Goal: Transaction & Acquisition: Purchase product/service

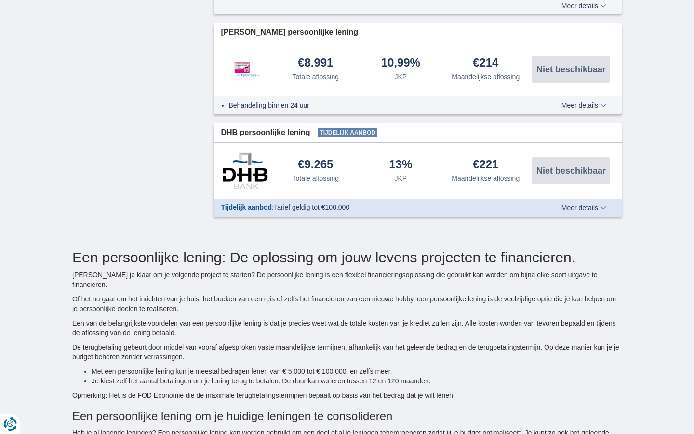
type input "7250"
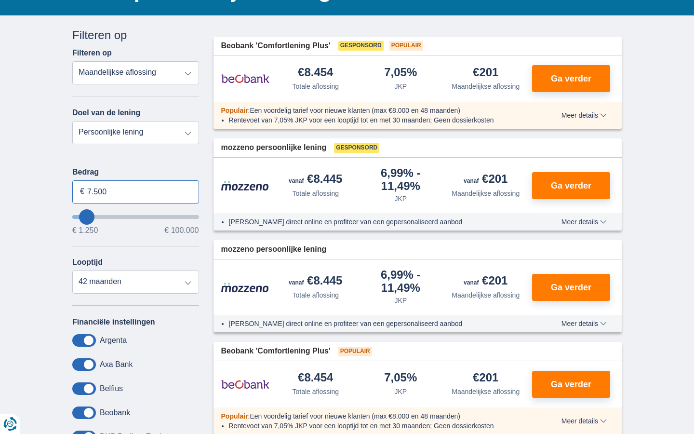
click at [136, 191] on input "7.500" at bounding box center [135, 191] width 127 height 23
type input "7"
type input "100.000"
type input "99250"
select select "120"
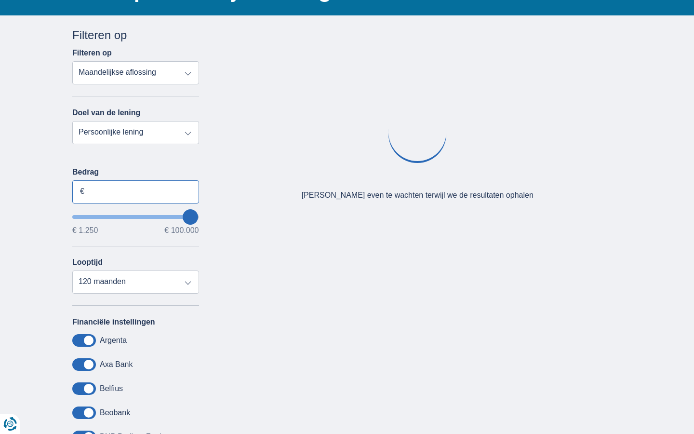
click at [136, 191] on input "Bedrag" at bounding box center [135, 191] width 127 height 23
click at [136, 191] on input "7.500" at bounding box center [135, 191] width 127 height 23
type input "7"
type input "5.044"
type input "5250"
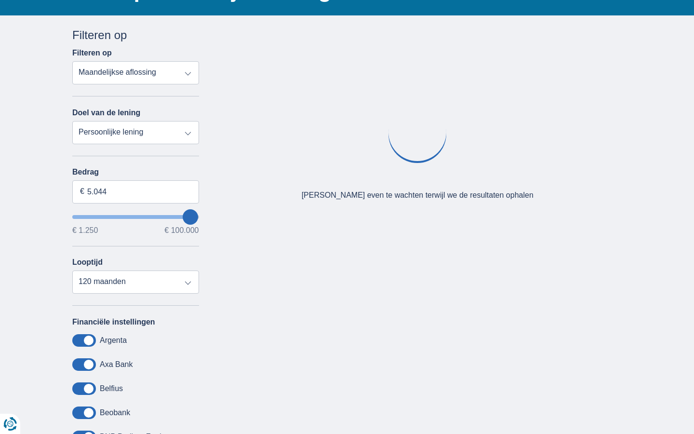
select select "36"
click at [136, 191] on input "Bedrag" at bounding box center [135, 191] width 127 height 23
click at [136, 191] on input "7.500" at bounding box center [135, 191] width 127 height 23
type input "7"
type input "100.000"
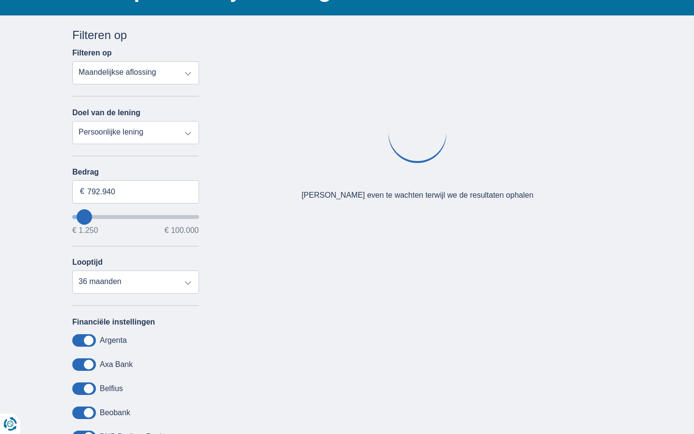
type input "99250"
click at [136, 191] on input "Bedrag" at bounding box center [135, 191] width 127 height 23
type input "7.500"
select select "120"
click at [136, 191] on input "7.500" at bounding box center [135, 191] width 127 height 23
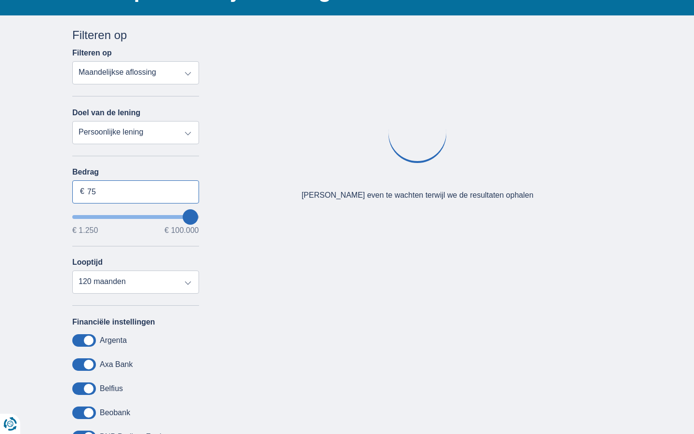
type input "7"
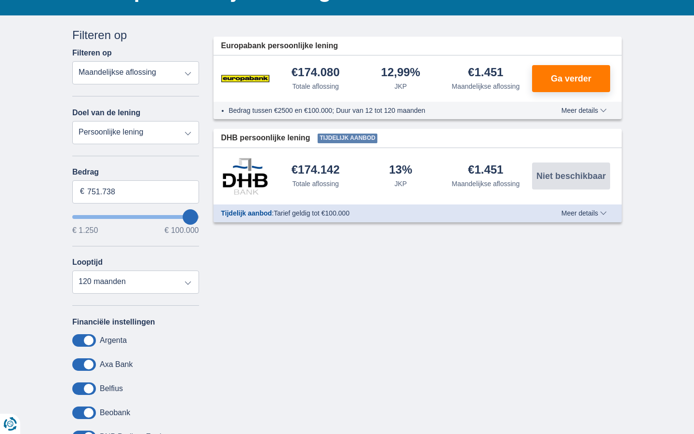
type input "100.000"
type input "99250"
click at [136, 191] on input "Bedrag" at bounding box center [135, 191] width 127 height 23
click at [136, 191] on input "7.500" at bounding box center [135, 191] width 127 height 23
type input "7"
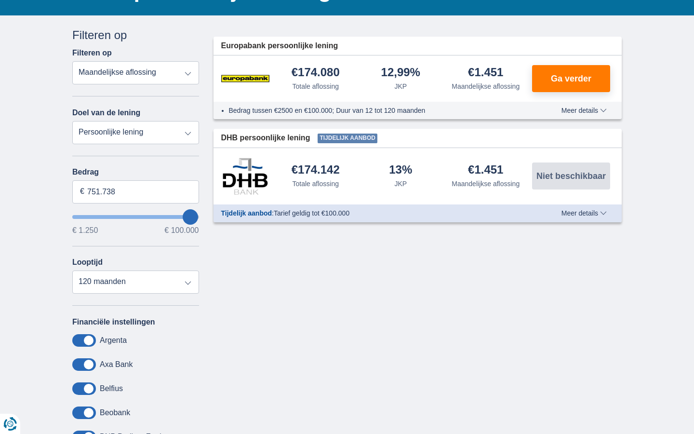
type input "100.000"
type input "99250"
click at [136, 191] on input "Bedrag" at bounding box center [135, 191] width 127 height 23
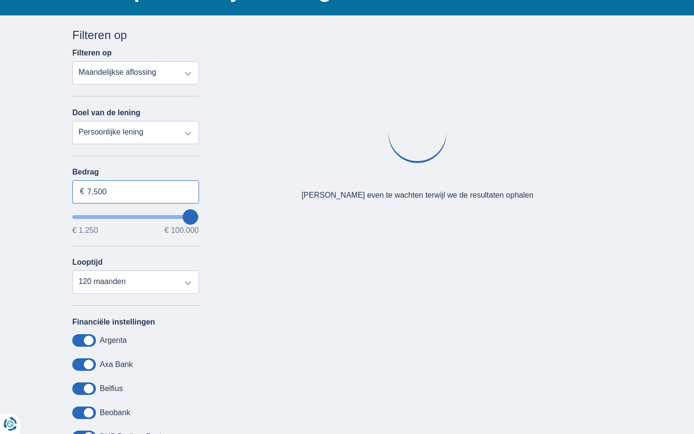
click at [136, 191] on input "7.500" at bounding box center [135, 191] width 127 height 23
type input "7"
type input "100.000"
type input "99250"
click at [136, 191] on input "Bedrag" at bounding box center [135, 191] width 127 height 23
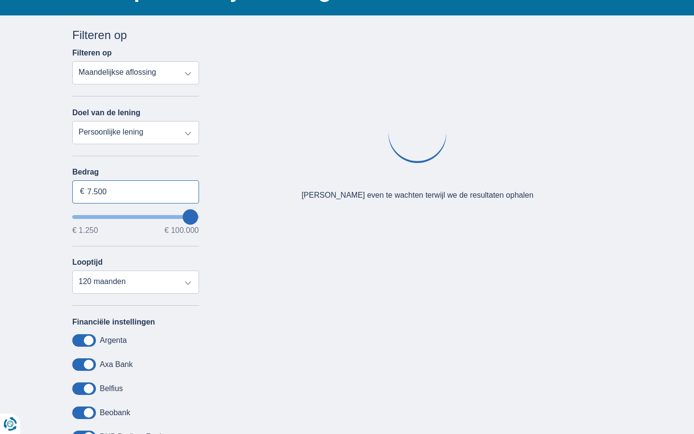
click at [136, 191] on input "7.500" at bounding box center [135, 191] width 127 height 23
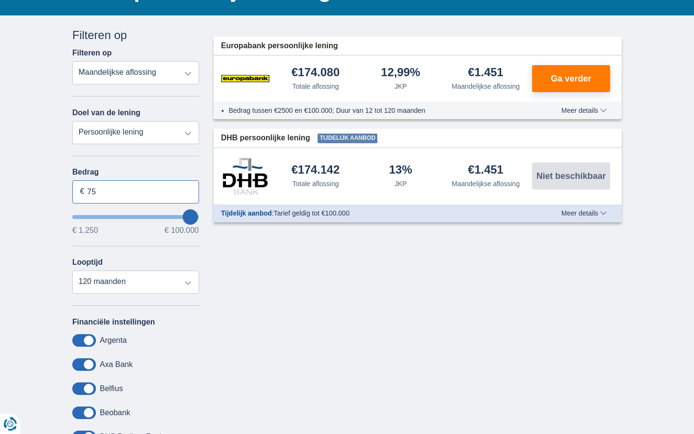
type input "7"
type input "100.000"
type input "99250"
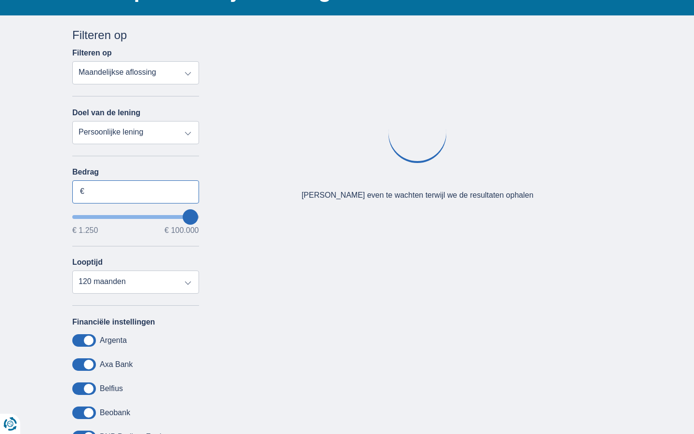
click at [136, 191] on input "Bedrag" at bounding box center [135, 191] width 127 height 23
click at [136, 191] on input "7.500" at bounding box center [135, 191] width 127 height 23
type input "7"
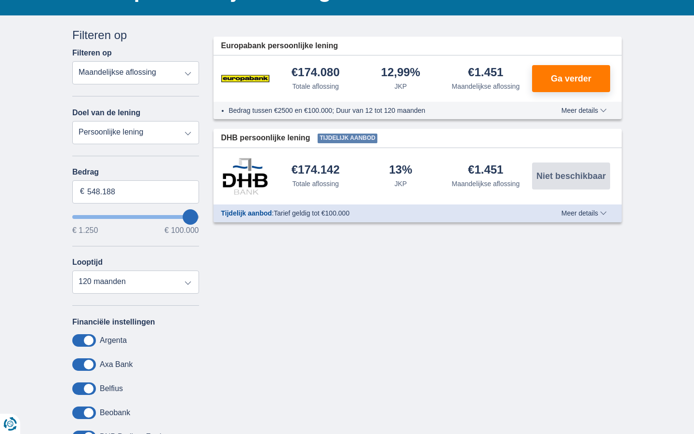
type input "100.000"
type input "99250"
click at [136, 191] on input "Bedrag" at bounding box center [135, 191] width 127 height 23
click at [136, 191] on input "7.500" at bounding box center [135, 191] width 127 height 23
type input "7"
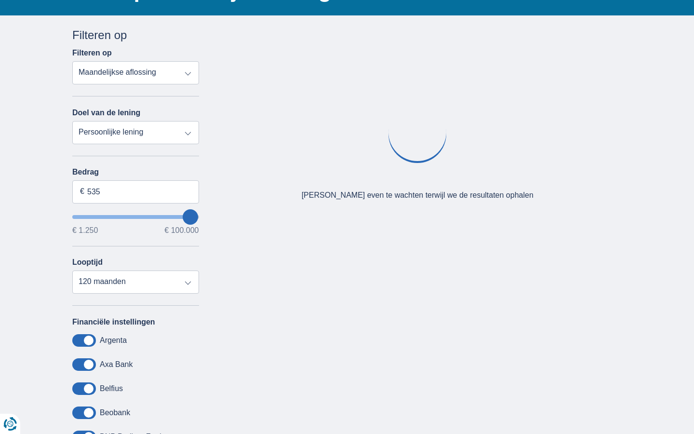
type input "1.250"
type input "1250"
select select "24"
click at [136, 191] on input "Bedrag" at bounding box center [135, 191] width 127 height 23
click at [136, 191] on input "7.500" at bounding box center [135, 191] width 127 height 23
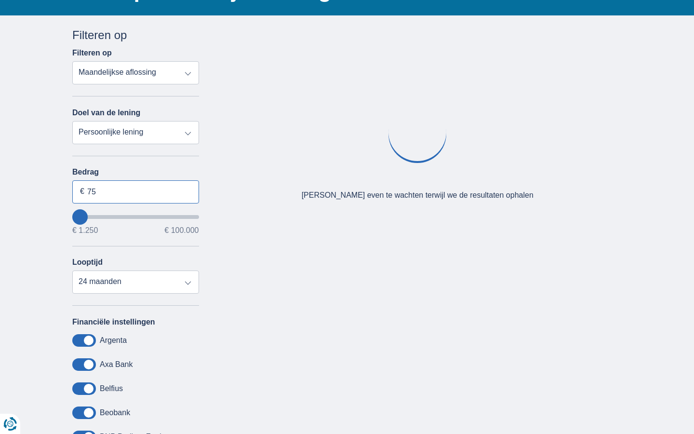
type input "7"
type input "100.000"
type input "99250"
select select "120"
click at [136, 191] on input "Bedrag" at bounding box center [135, 191] width 127 height 23
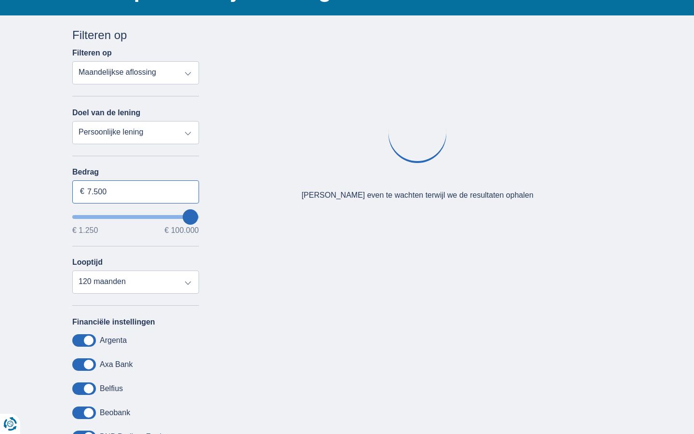
click at [136, 191] on input "7.500" at bounding box center [135, 191] width 127 height 23
type input "7"
type input "056.321"
type input "56250"
click at [136, 191] on input "Bedrag" at bounding box center [135, 191] width 127 height 23
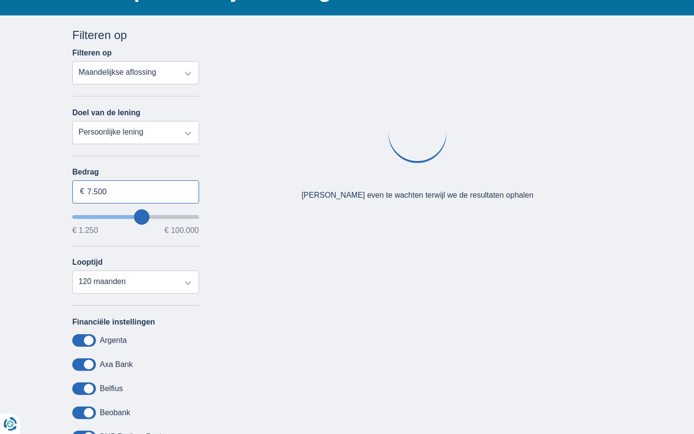
click at [136, 191] on input "7.500" at bounding box center [135, 191] width 127 height 23
type input "7"
type input "100.000"
type input "99250"
click at [136, 191] on input "Bedrag" at bounding box center [135, 191] width 127 height 23
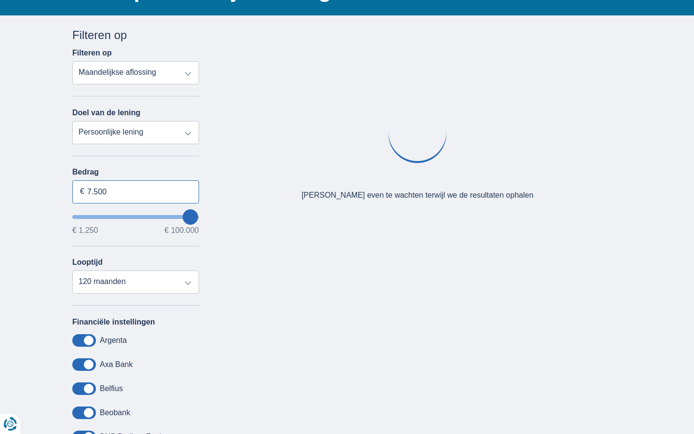
click at [136, 191] on input "7.500" at bounding box center [135, 191] width 127 height 23
type input "7"
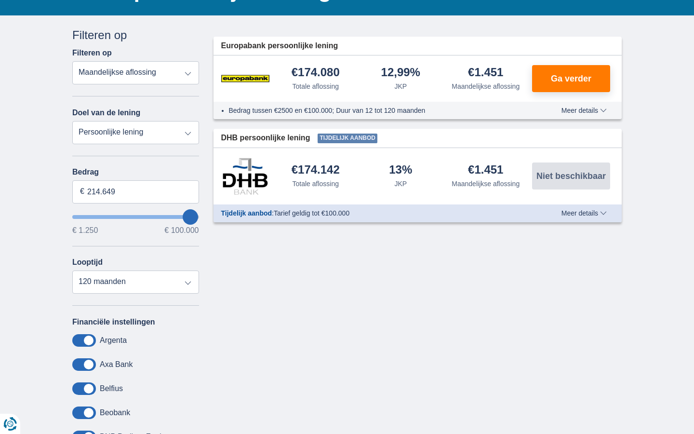
type input "100.000"
type input "99250"
click at [136, 191] on input "Bedrag" at bounding box center [135, 191] width 127 height 23
click at [136, 191] on input "7.500" at bounding box center [135, 191] width 127 height 23
type input "7"
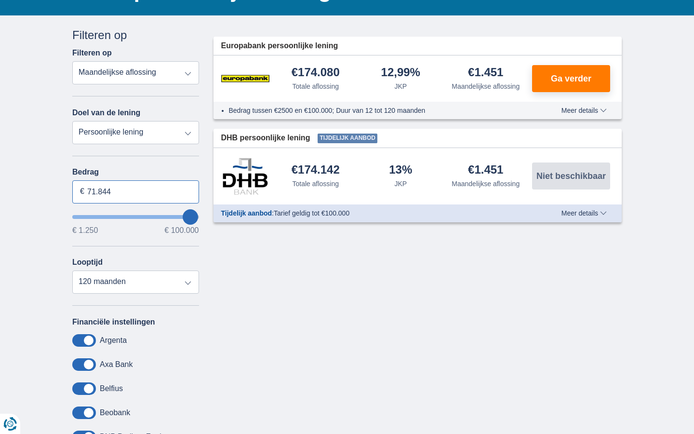
type input "71.844"
type input "72250"
click at [136, 191] on input "Bedrag" at bounding box center [135, 191] width 127 height 23
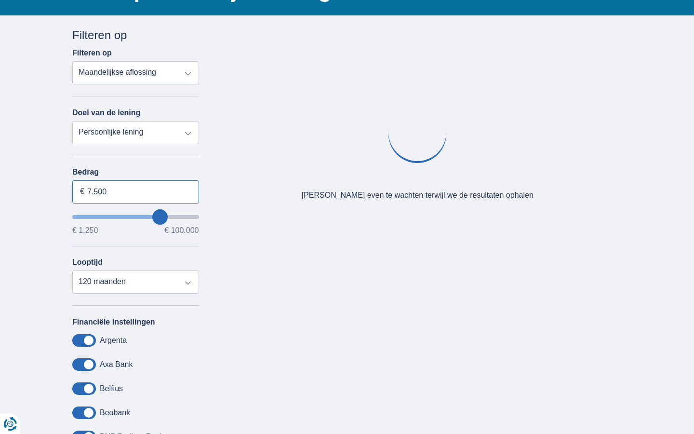
click at [136, 191] on input "7.500" at bounding box center [135, 191] width 127 height 23
type input "7"
type input "100.000"
type input "99250"
click at [136, 191] on input "Bedrag" at bounding box center [135, 191] width 127 height 23
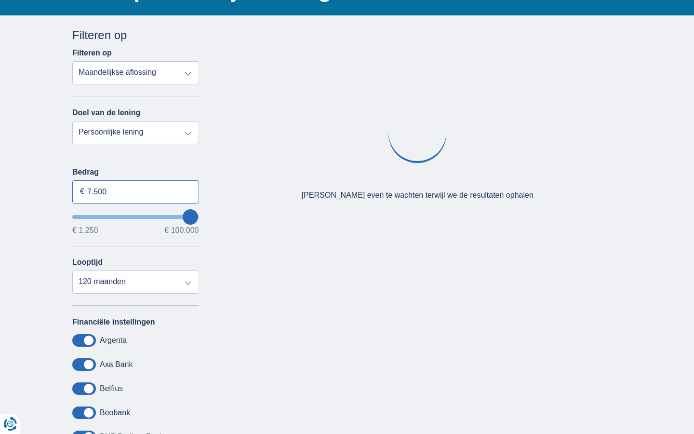
click at [136, 191] on input "7.500" at bounding box center [135, 191] width 127 height 23
type input "7"
type input "50250"
select select "12"
click at [136, 191] on input "Bedrag" at bounding box center [135, 191] width 127 height 23
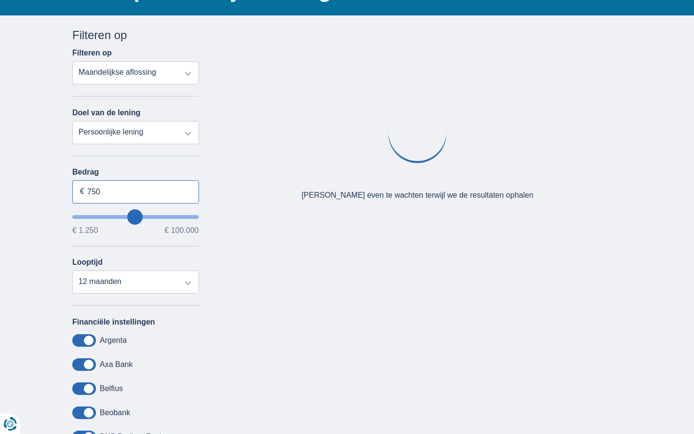
type input "7.500"
select select "mrp+"
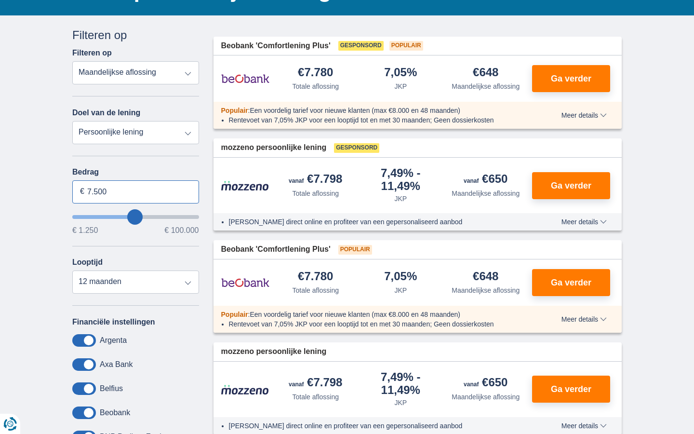
type input "7.500"
type input "7250"
select select "42"
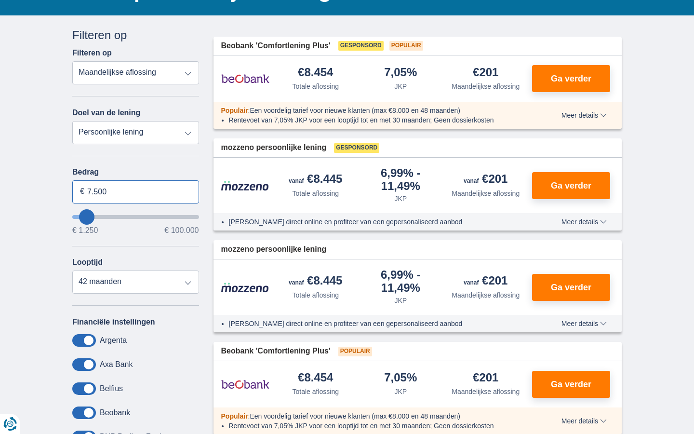
click at [136, 191] on input "7.500" at bounding box center [135, 191] width 127 height 23
type input "7"
type input "100.000"
type input "99250"
click at [136, 191] on input "Bedrag" at bounding box center [135, 191] width 127 height 23
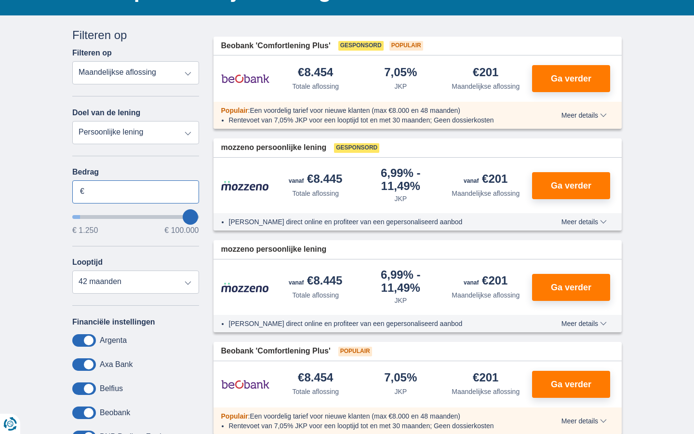
select select "120"
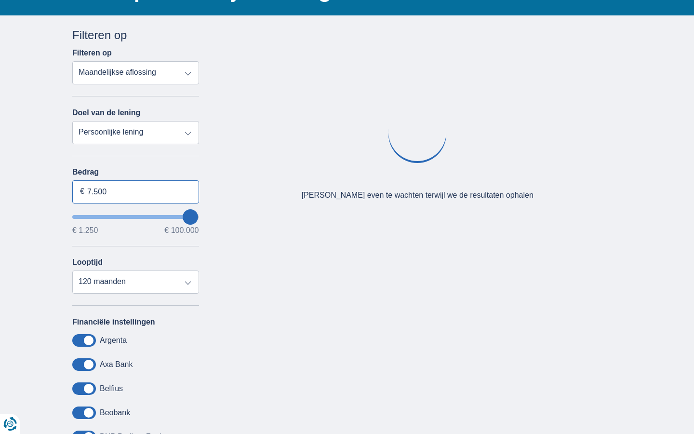
click at [136, 191] on input "7.500" at bounding box center [135, 191] width 127 height 23
type input "7"
type input "5.355"
type input "5250"
select select "36"
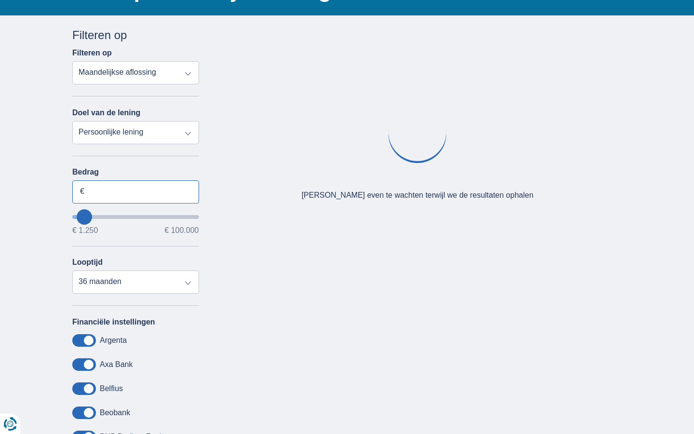
click at [136, 191] on input "Bedrag" at bounding box center [135, 191] width 127 height 23
click at [136, 191] on input "7.500" at bounding box center [135, 191] width 127 height 23
type input "7"
type input "100.000"
type input "99250"
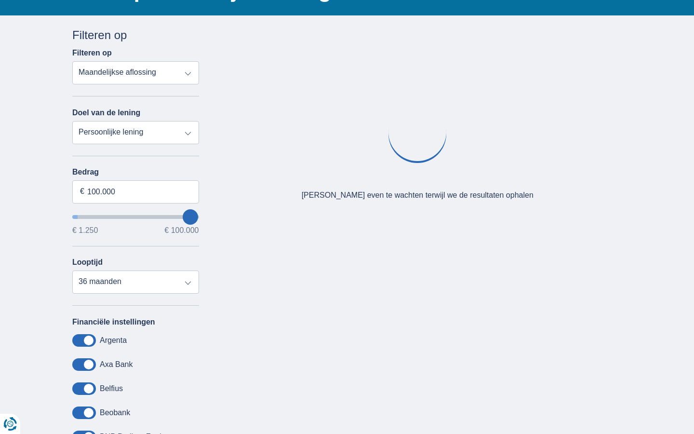
select select "120"
click at [136, 191] on input "Bedrag" at bounding box center [135, 191] width 127 height 23
click at [136, 191] on input "7.500" at bounding box center [135, 191] width 127 height 23
type input "7"
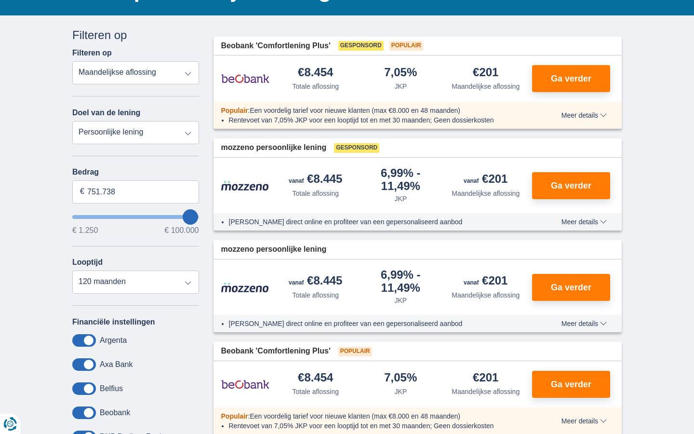
type input "100.000"
type input "99250"
click at [136, 191] on input "Bedrag" at bounding box center [135, 191] width 127 height 23
click at [136, 191] on input "7.500" at bounding box center [135, 191] width 127 height 23
type input "7"
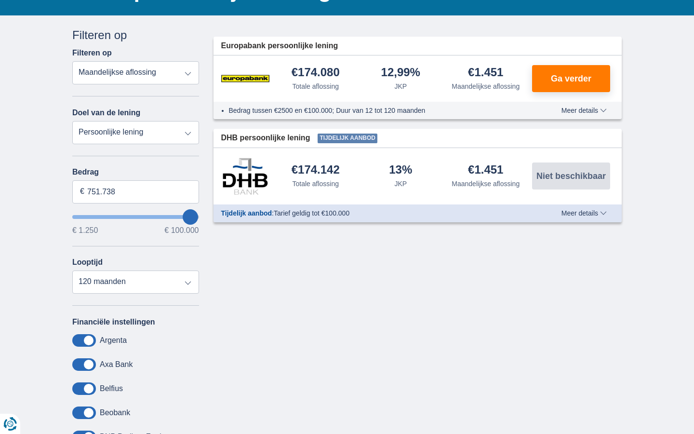
type input "100.000"
type input "99250"
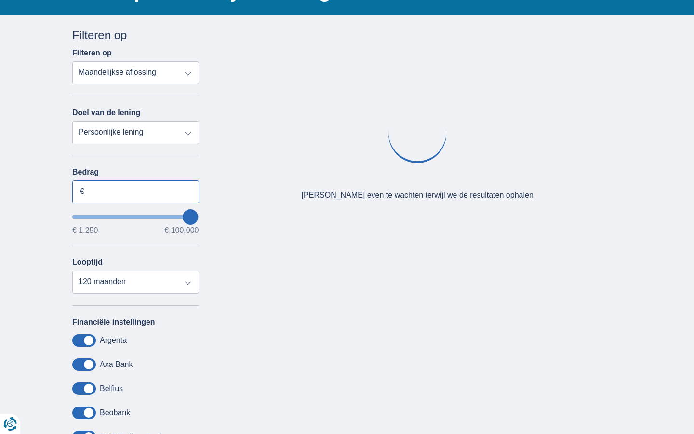
click at [136, 191] on input "Bedrag" at bounding box center [135, 191] width 127 height 23
click at [136, 191] on input "7.500" at bounding box center [135, 191] width 127 height 23
type input "7"
type input "100.000"
type input "99250"
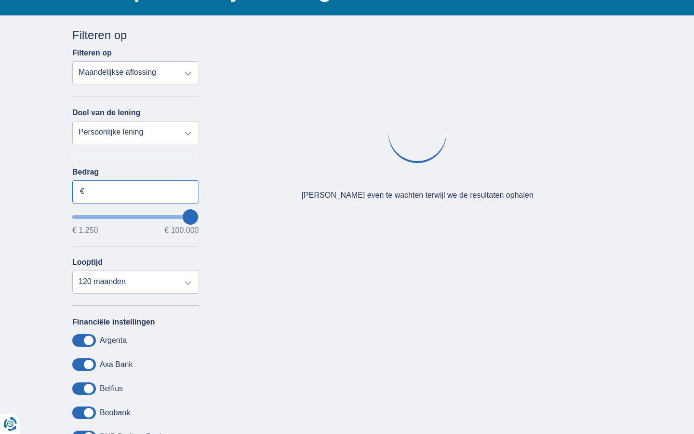
click at [136, 191] on input "Bedrag" at bounding box center [135, 191] width 127 height 23
click at [136, 191] on input "7.500" at bounding box center [135, 191] width 127 height 23
type input "7"
type input "100.000"
type input "99250"
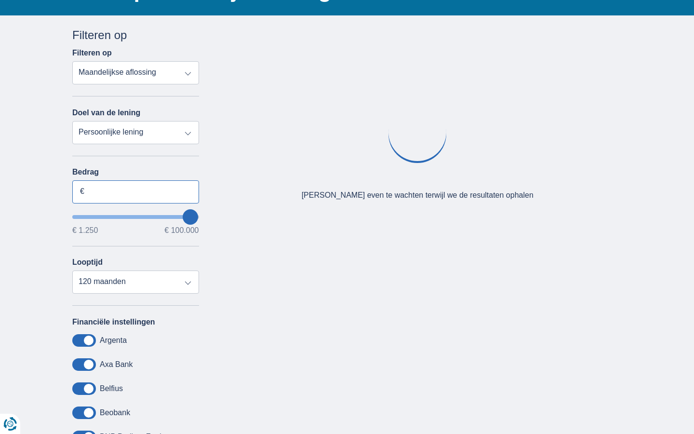
click at [136, 191] on input "Bedrag" at bounding box center [135, 191] width 127 height 23
click at [136, 191] on input "7.500" at bounding box center [135, 191] width 127 height 23
type input "7"
type input "100.000"
type input "99250"
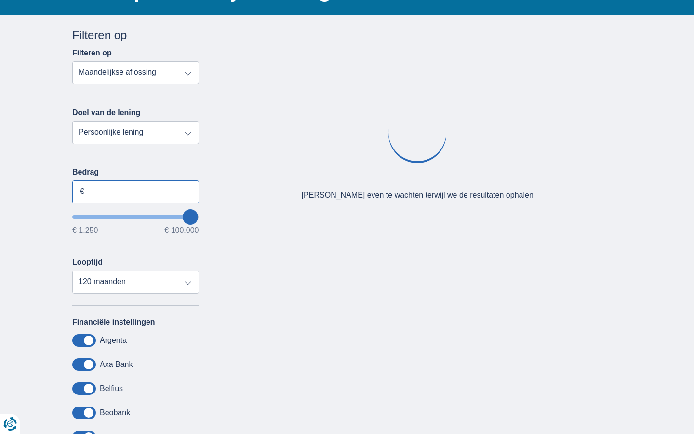
click at [136, 191] on input "Bedrag" at bounding box center [135, 191] width 127 height 23
click at [136, 191] on input "7.500" at bounding box center [135, 191] width 127 height 23
type input "7"
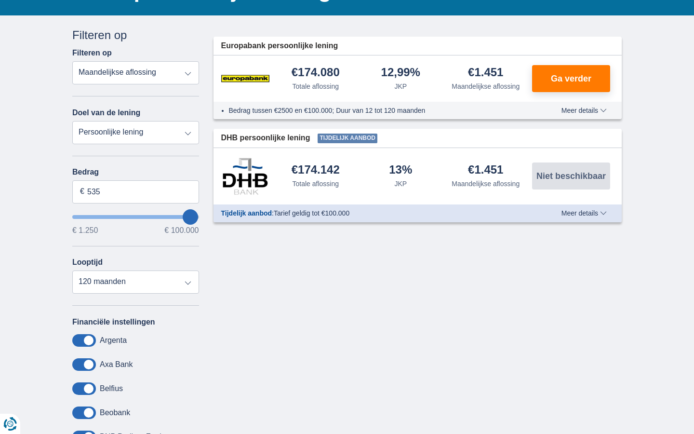
type input "1.250"
type input "1250"
select select "24"
click at [136, 191] on input "Bedrag" at bounding box center [135, 191] width 127 height 23
click at [136, 191] on input "7.500" at bounding box center [135, 191] width 127 height 23
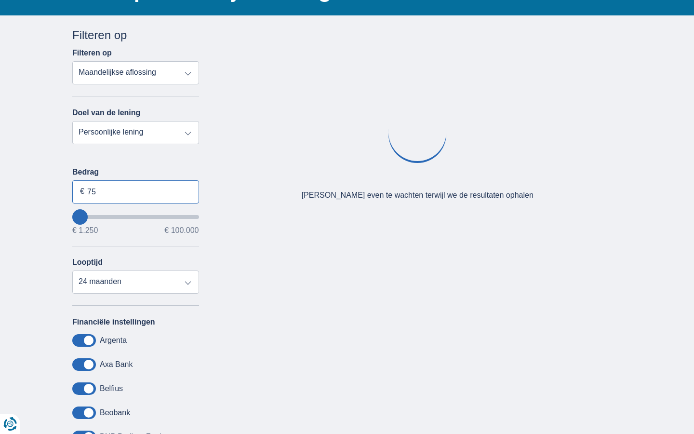
type input "7"
type input "100.000"
type input "99250"
click at [136, 191] on input "Bedrag" at bounding box center [135, 191] width 127 height 23
type input "7.500"
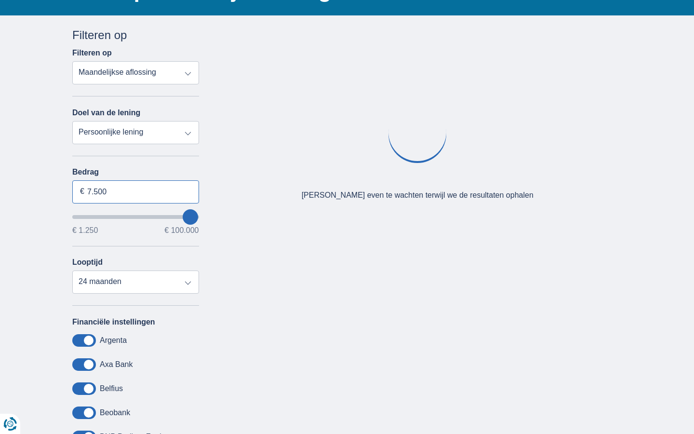
click at [136, 191] on input "7.500" at bounding box center [135, 191] width 127 height 23
